Goal: Task Accomplishment & Management: Use online tool/utility

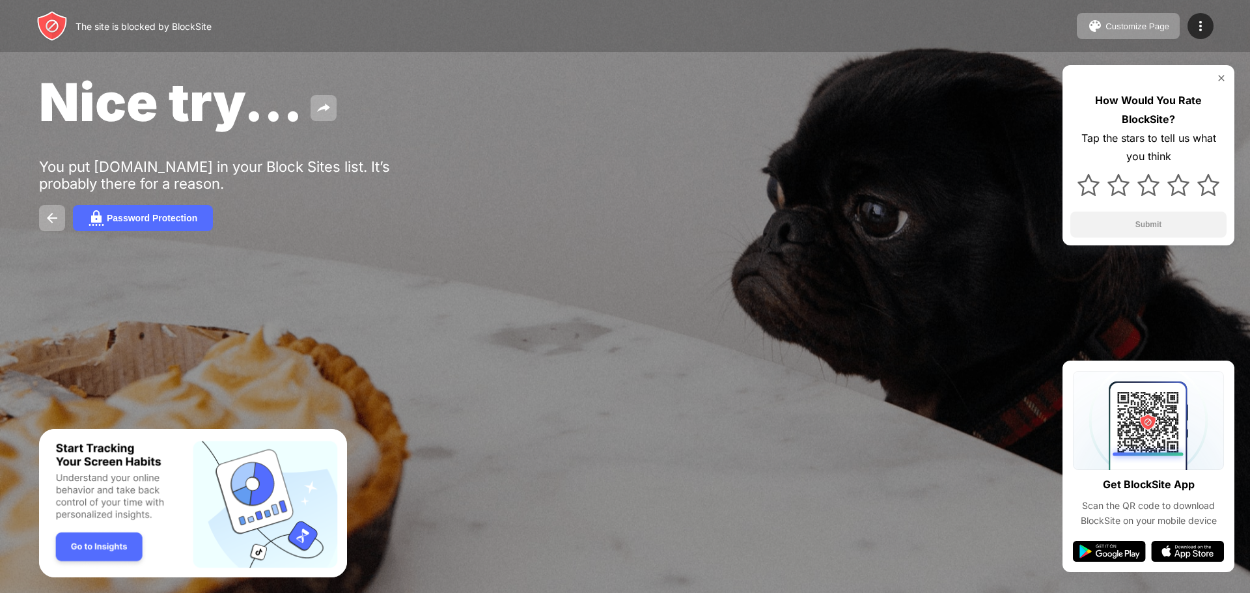
click at [107, 554] on img "Banner Message" at bounding box center [193, 503] width 308 height 149
